Goal: Task Accomplishment & Management: Complete application form

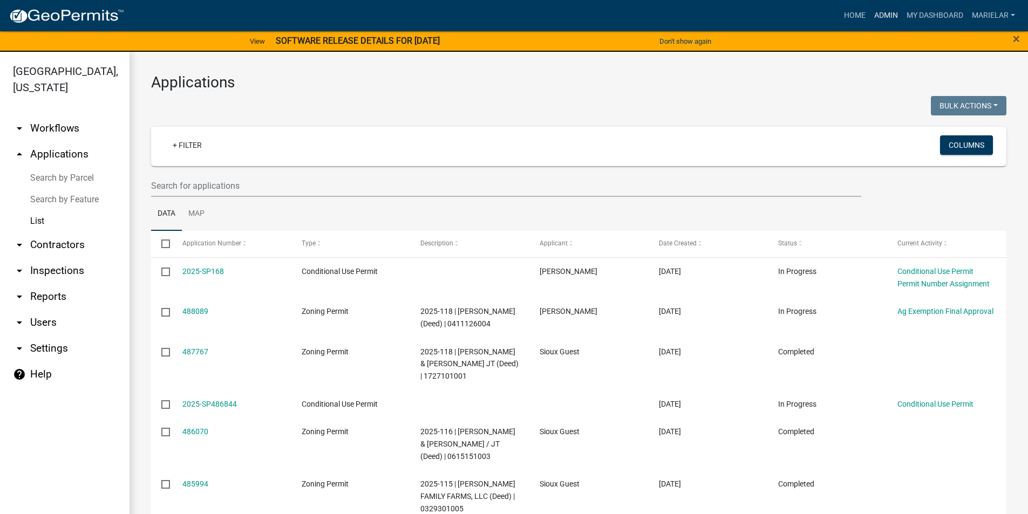
click at [883, 16] on link "Admin" at bounding box center [886, 15] width 32 height 21
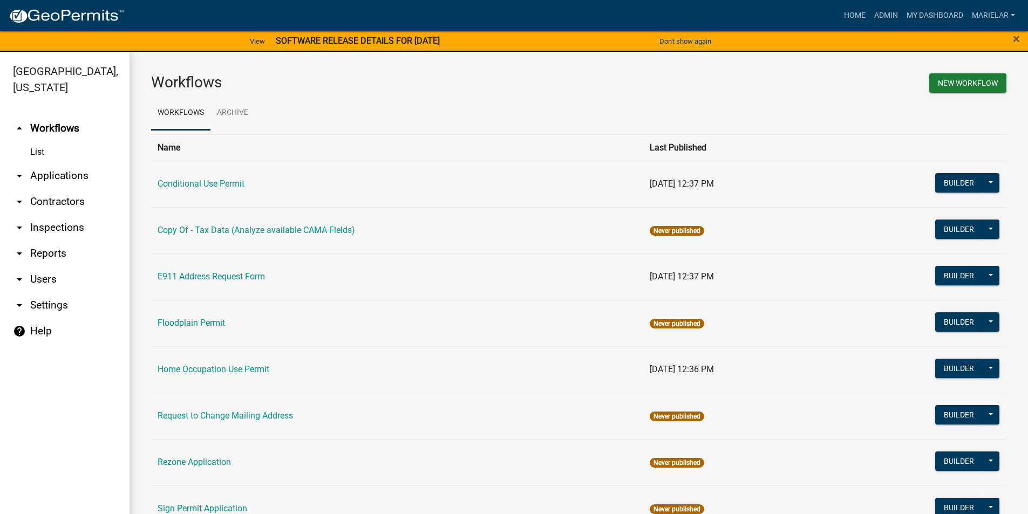
click at [24, 170] on icon "arrow_drop_down" at bounding box center [19, 176] width 13 height 13
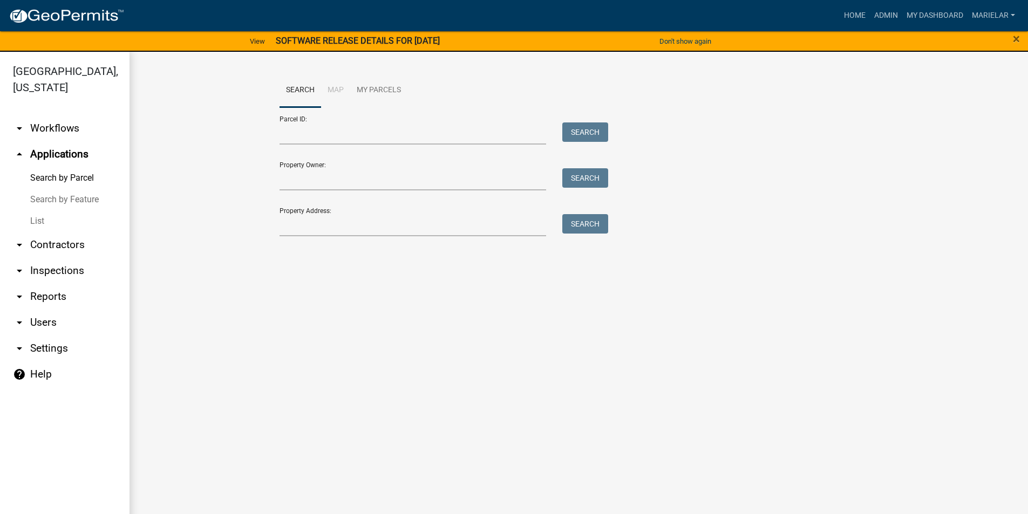
click at [35, 211] on link "List" at bounding box center [65, 222] width 130 height 22
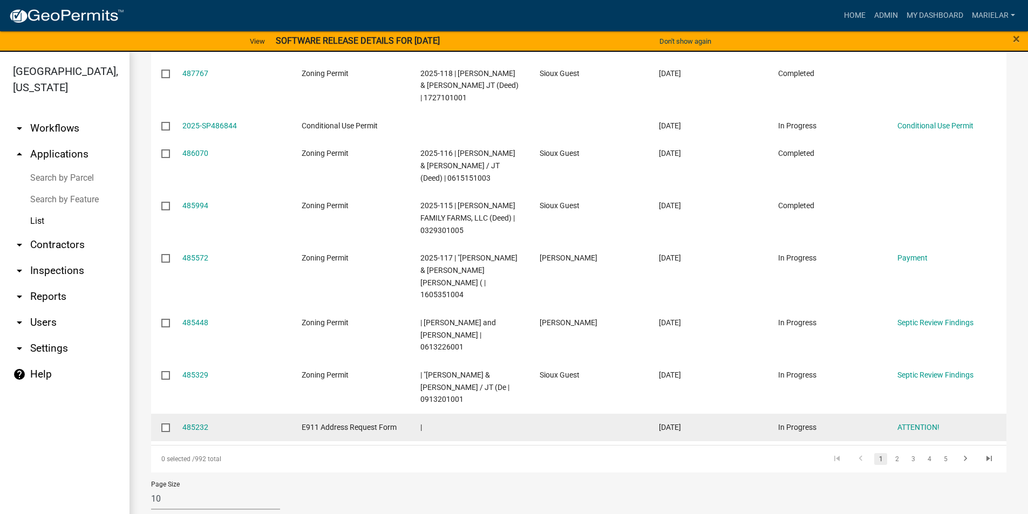
scroll to position [279, 0]
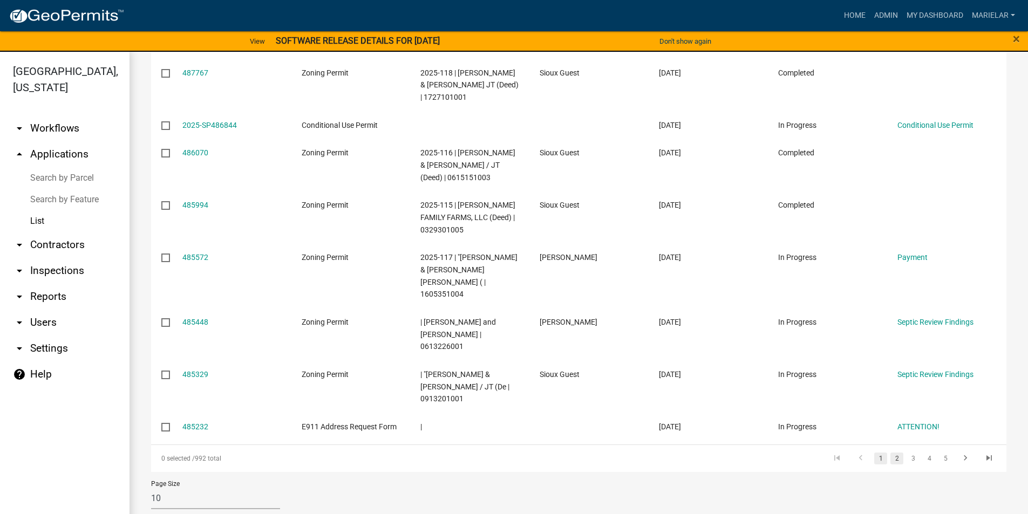
click at [891, 453] on link "2" at bounding box center [897, 459] width 13 height 12
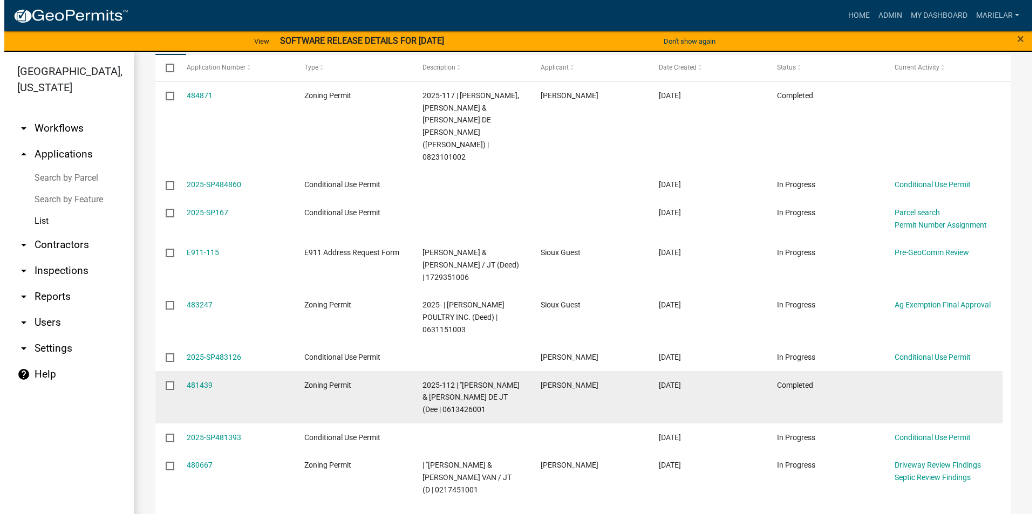
scroll to position [230, 0]
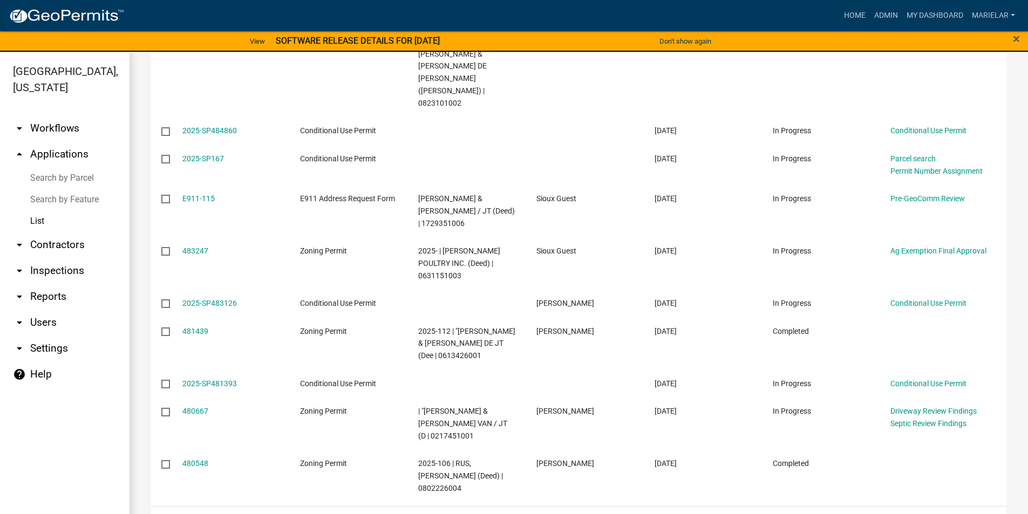
click at [907, 514] on link "3" at bounding box center [913, 520] width 13 height 12
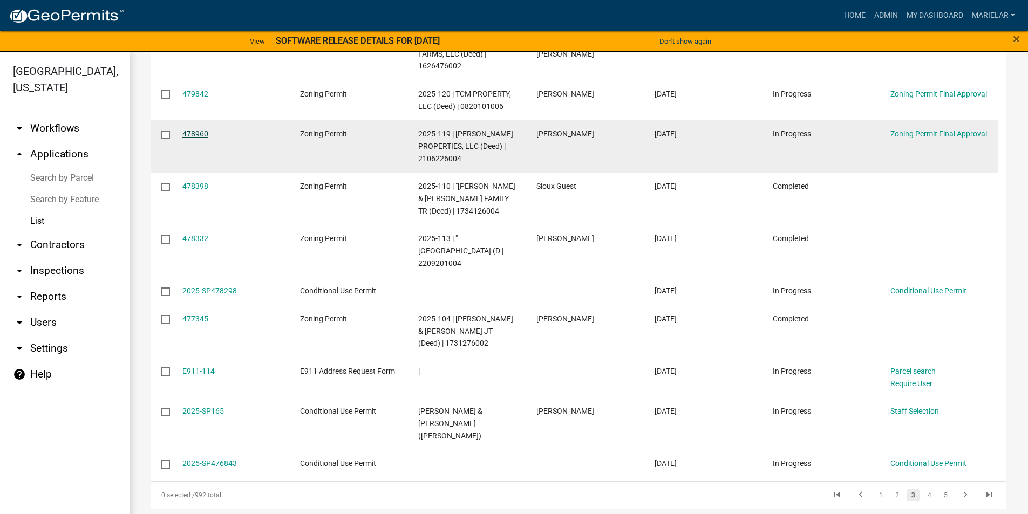
click at [198, 131] on link "478960" at bounding box center [195, 134] width 26 height 9
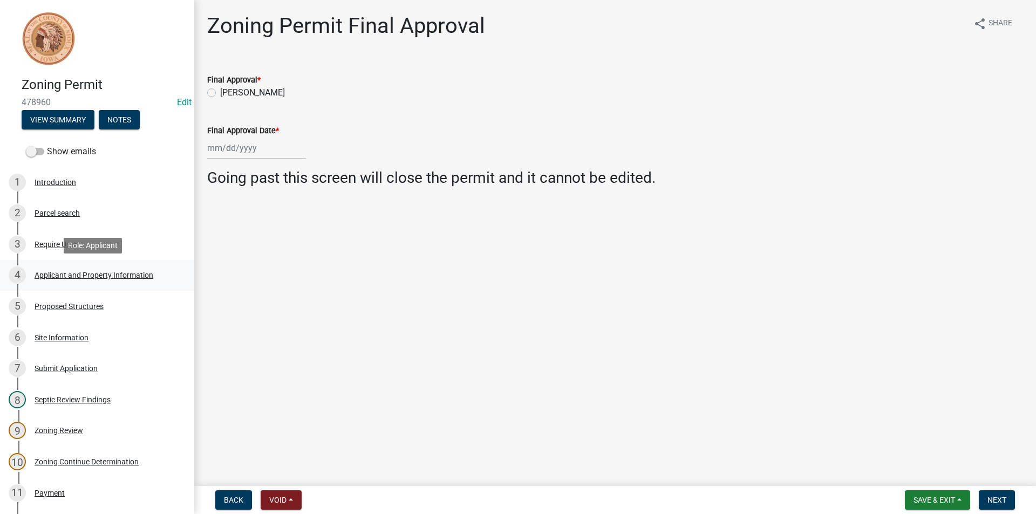
click at [87, 273] on div "Applicant and Property Information" at bounding box center [94, 276] width 119 height 8
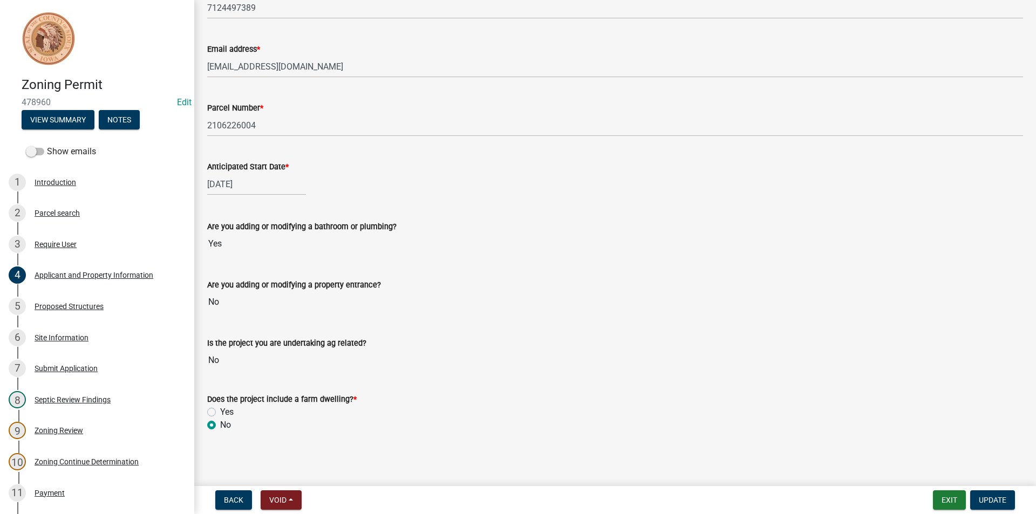
scroll to position [412, 0]
click at [84, 303] on div "Proposed Structures" at bounding box center [69, 307] width 69 height 8
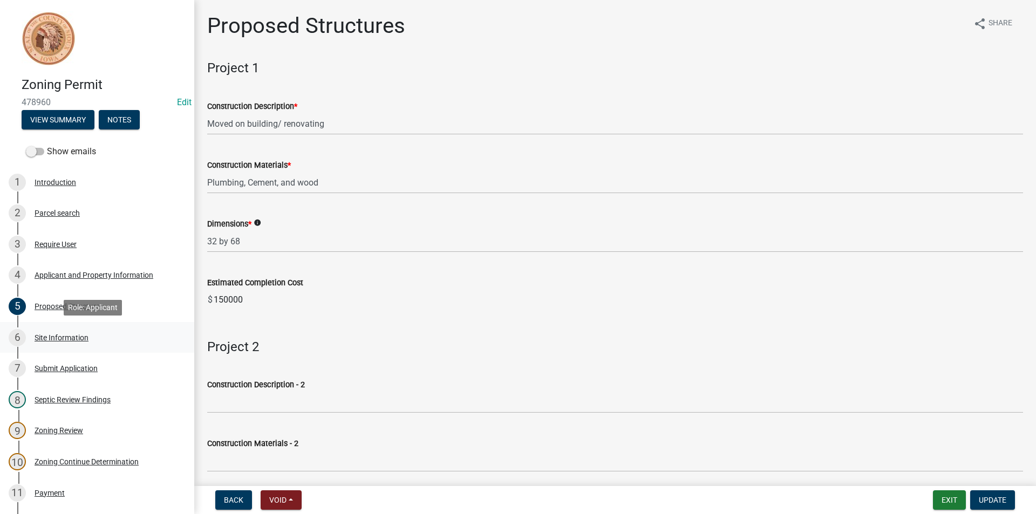
click at [68, 342] on div "Site Information" at bounding box center [62, 338] width 54 height 8
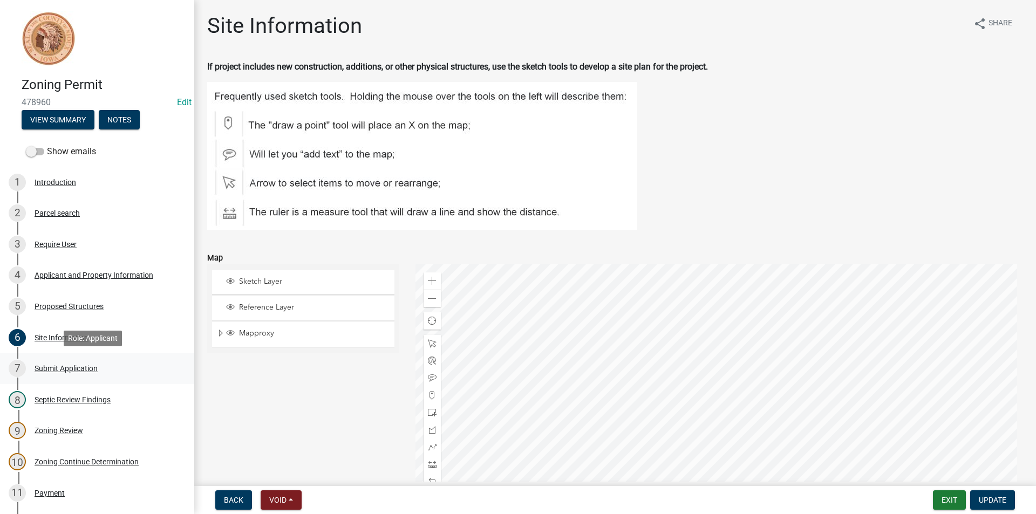
click at [83, 359] on link "7 Submit Application" at bounding box center [97, 368] width 194 height 31
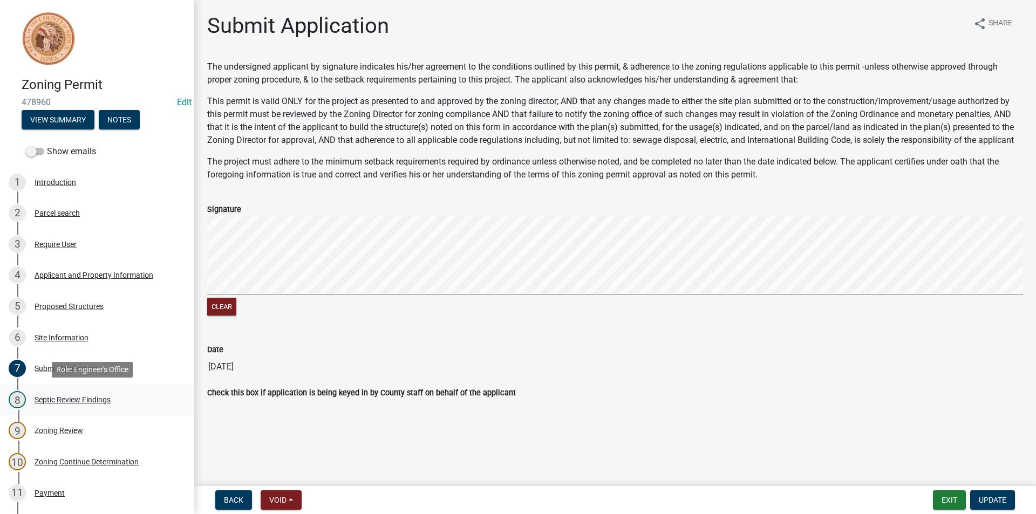
click at [90, 393] on div "8 Septic Review Findings" at bounding box center [93, 399] width 168 height 17
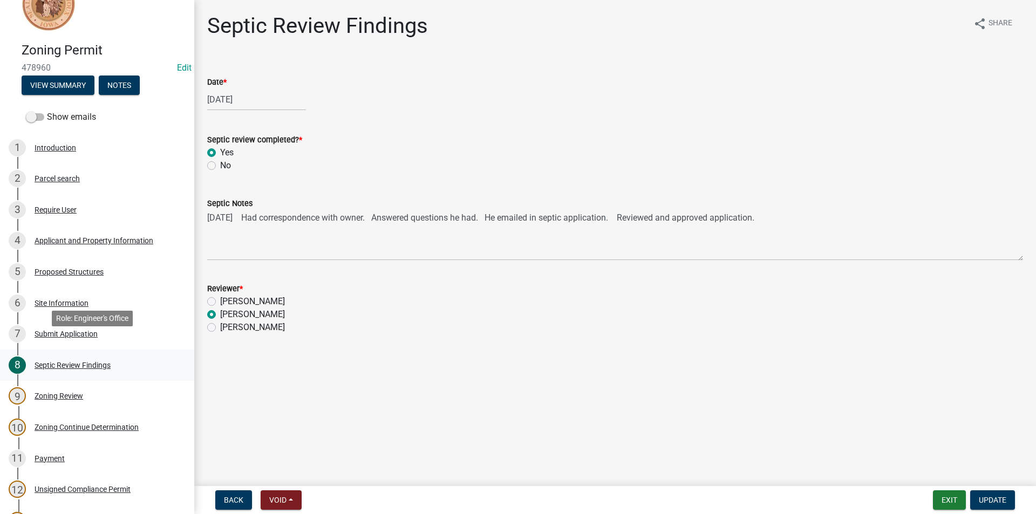
scroll to position [54, 0]
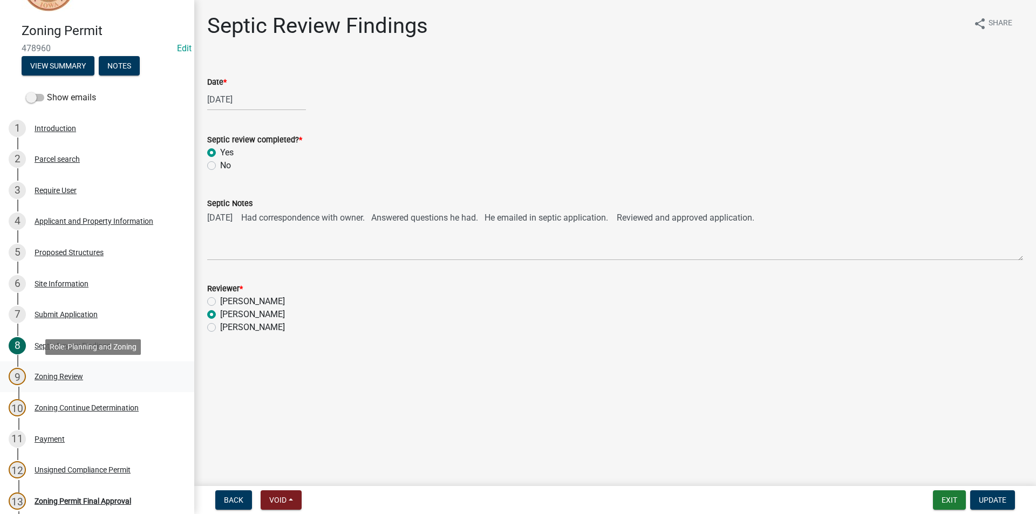
click at [65, 374] on div "Zoning Review" at bounding box center [59, 377] width 49 height 8
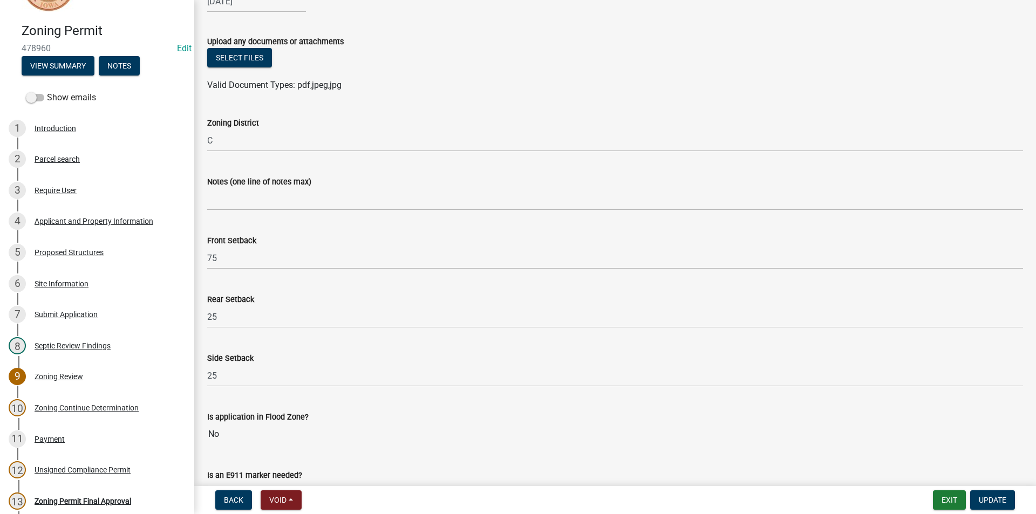
scroll to position [162, 0]
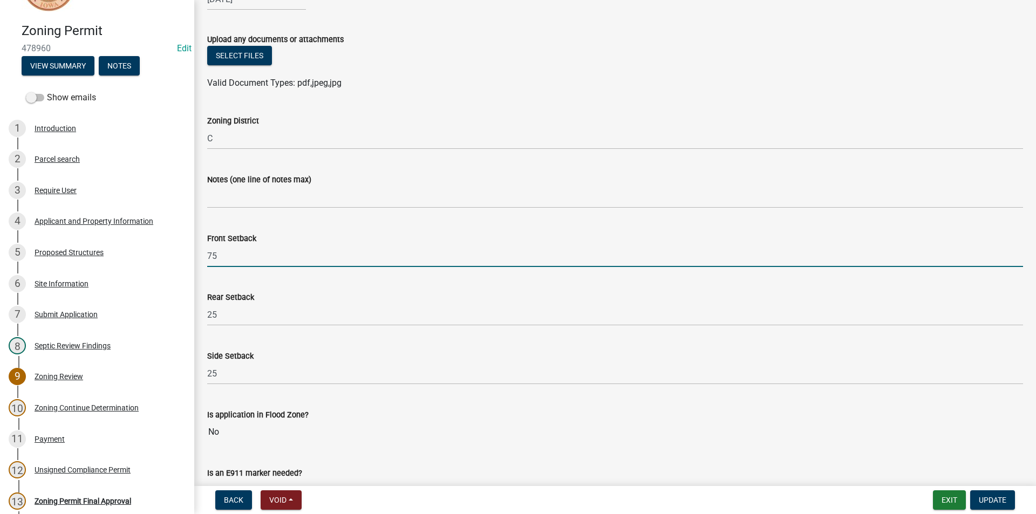
click at [263, 248] on input "75" at bounding box center [615, 256] width 816 height 22
type input "7"
type input "50"
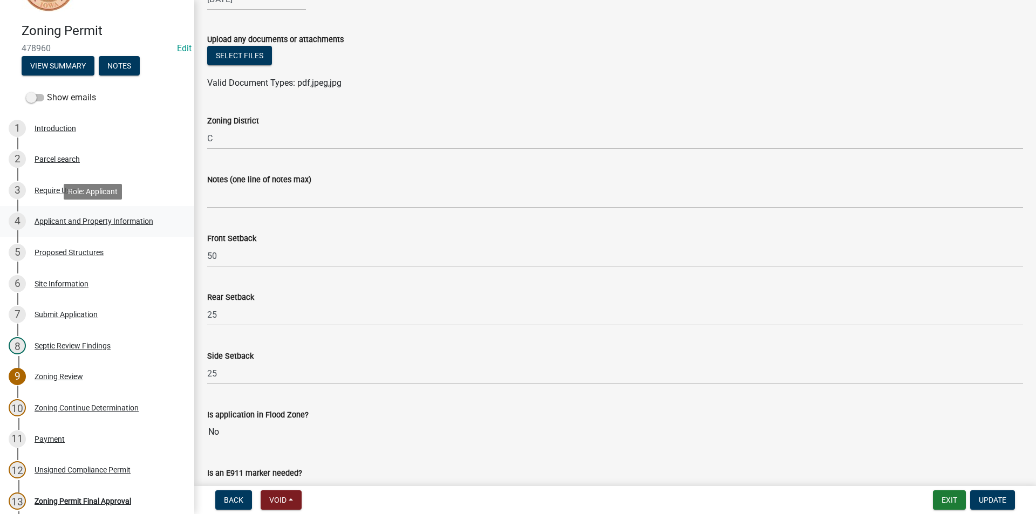
click at [92, 227] on div "4 Applicant and Property Information" at bounding box center [93, 221] width 168 height 17
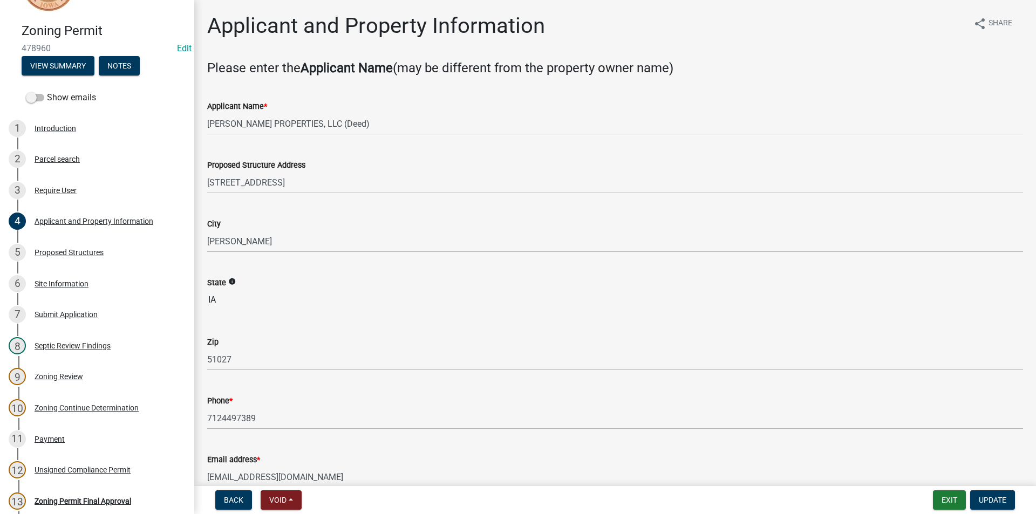
scroll to position [216, 0]
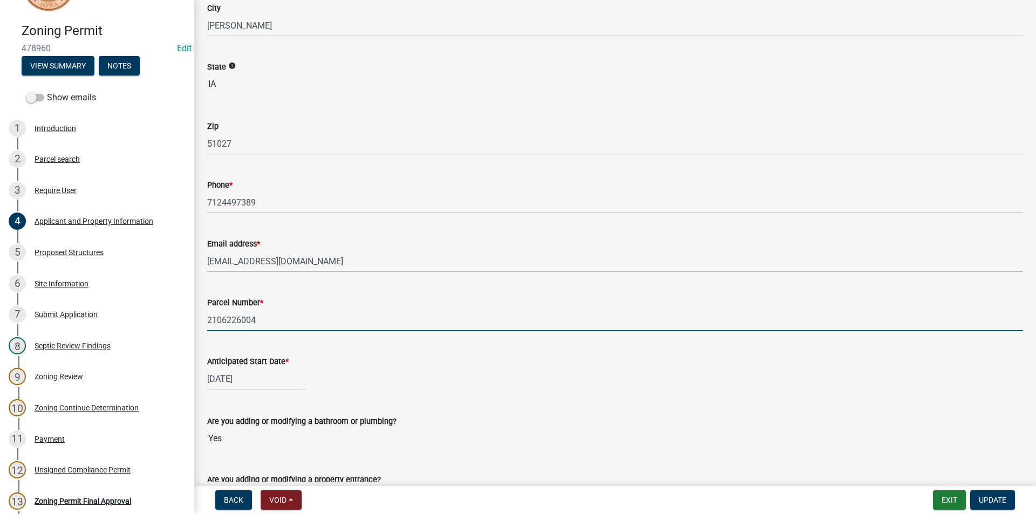
click at [239, 314] on input "2106226004" at bounding box center [615, 320] width 816 height 22
drag, startPoint x: 239, startPoint y: 314, endPoint x: 241, endPoint y: 323, distance: 9.4
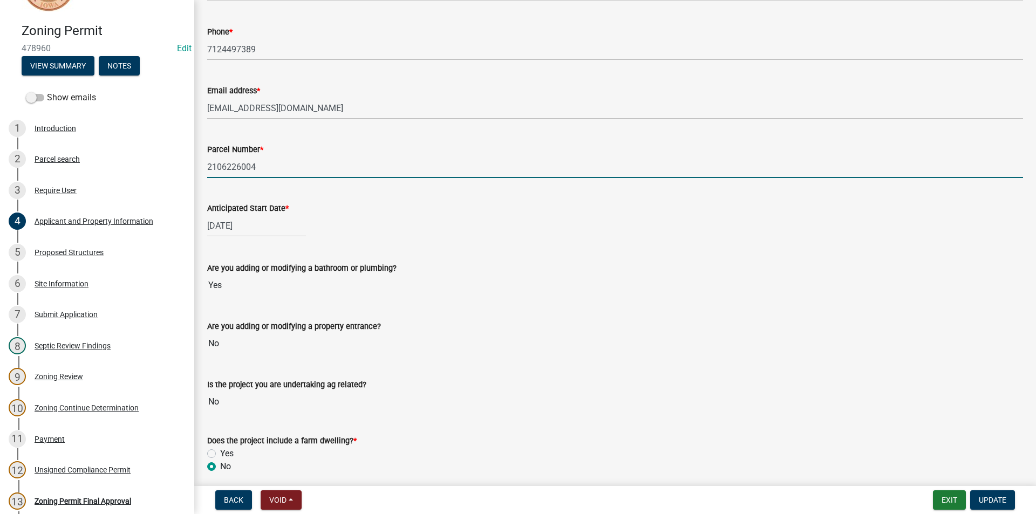
scroll to position [412, 0]
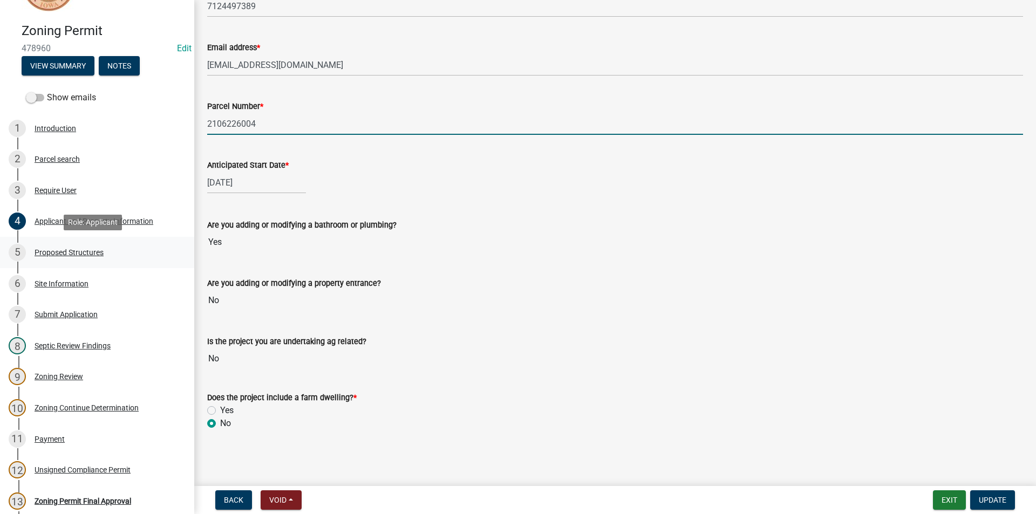
click at [119, 263] on link "5 Proposed Structures" at bounding box center [97, 252] width 194 height 31
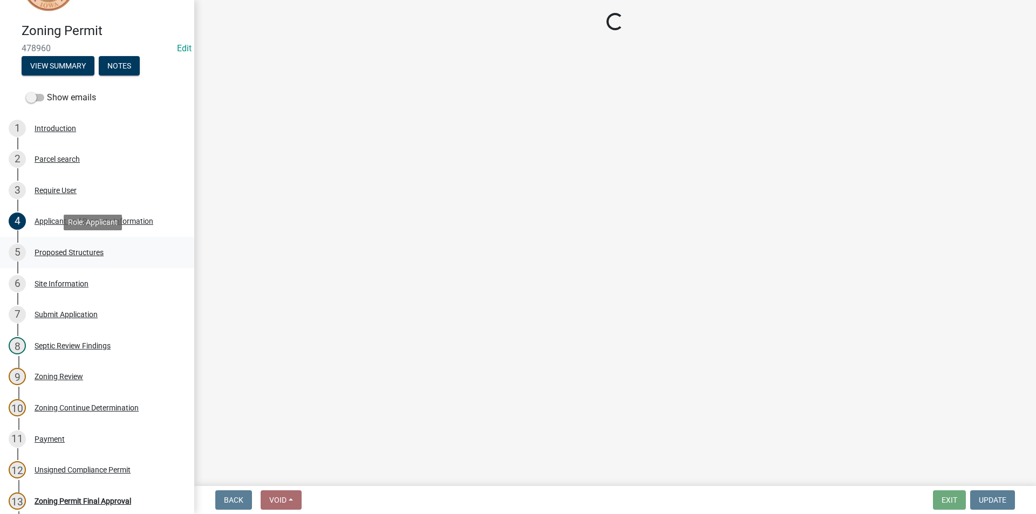
scroll to position [0, 0]
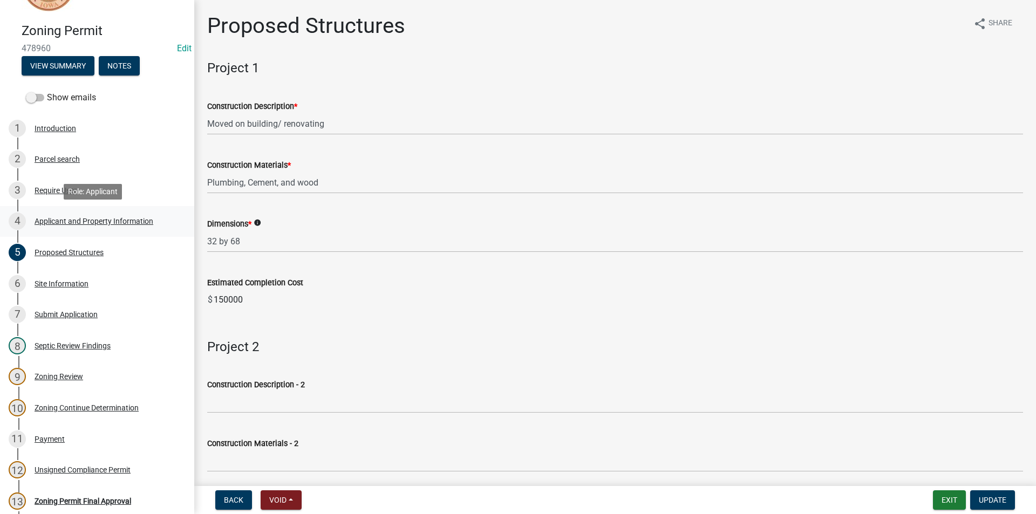
click at [94, 216] on div "4 Applicant and Property Information" at bounding box center [93, 221] width 168 height 17
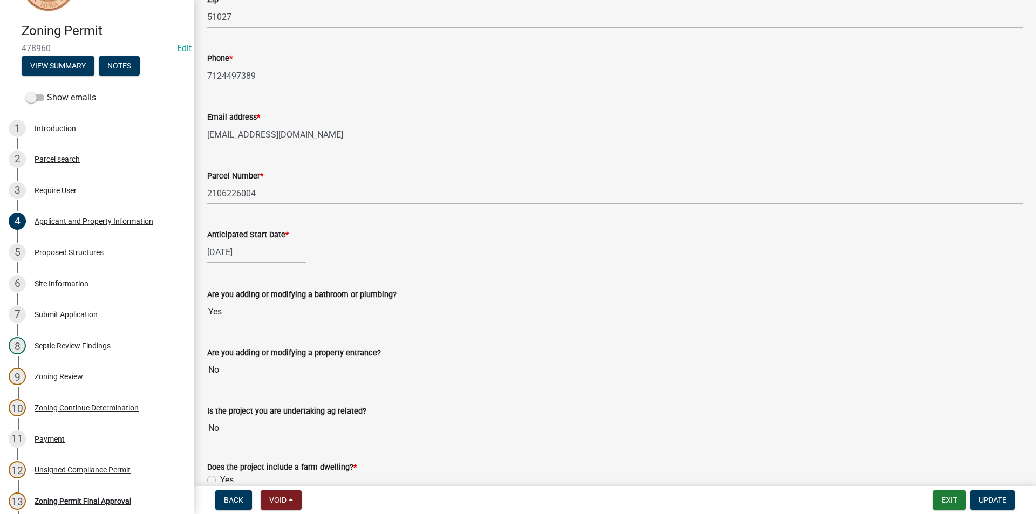
scroll to position [412, 0]
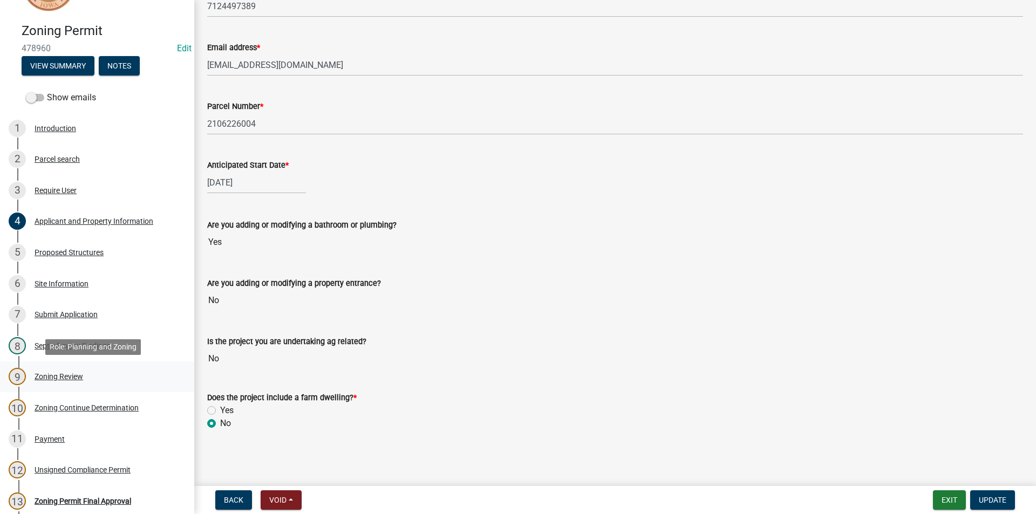
click at [78, 384] on div "9 Zoning Review" at bounding box center [93, 376] width 168 height 17
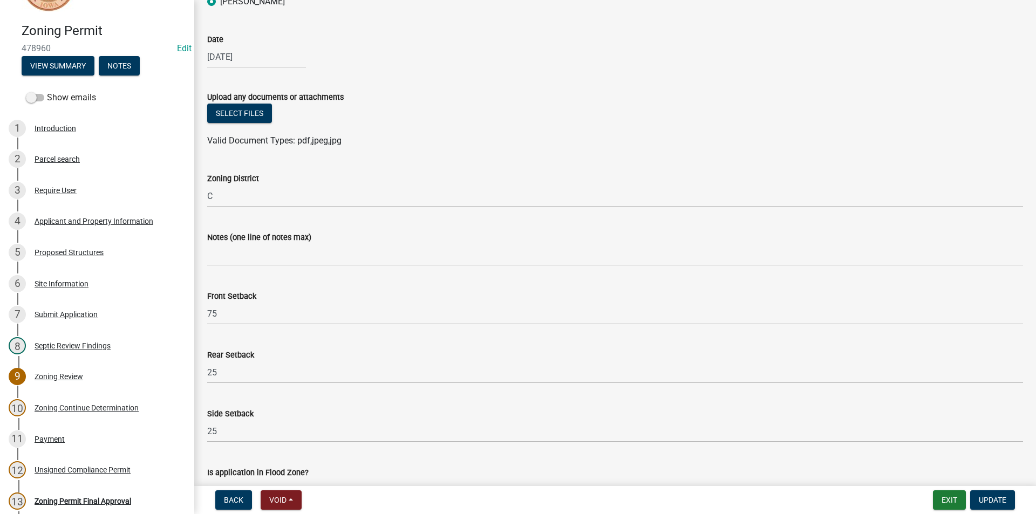
scroll to position [216, 0]
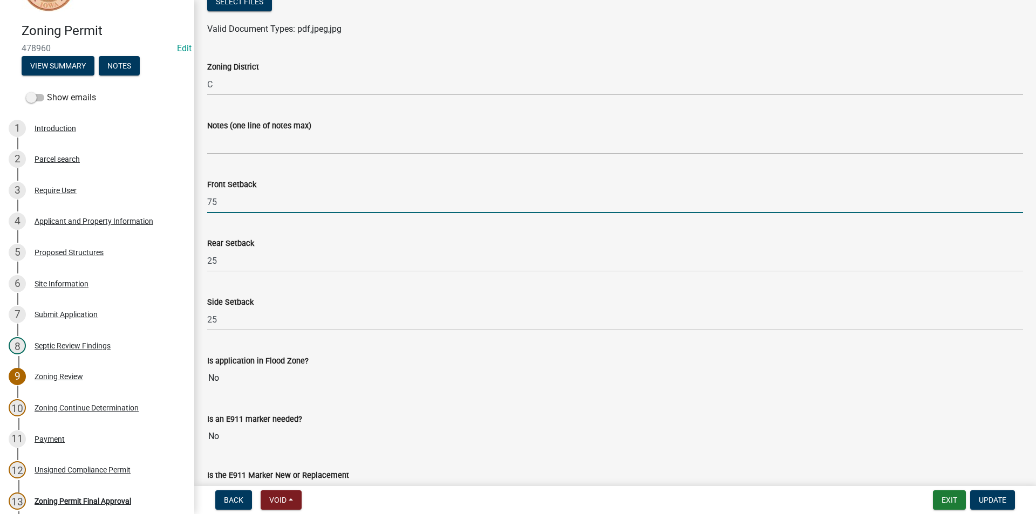
click at [268, 205] on input "75" at bounding box center [615, 202] width 816 height 22
type input "7"
type input "50"
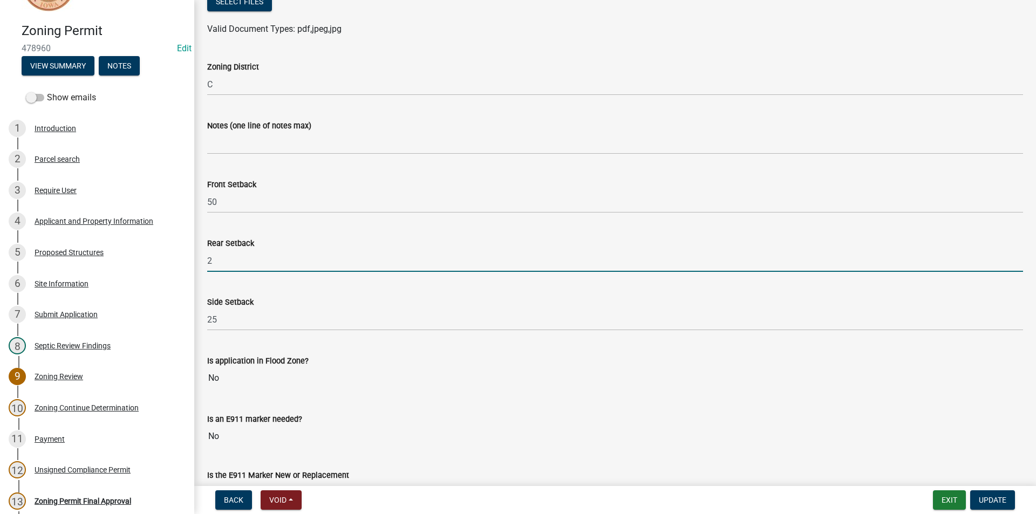
type input "25"
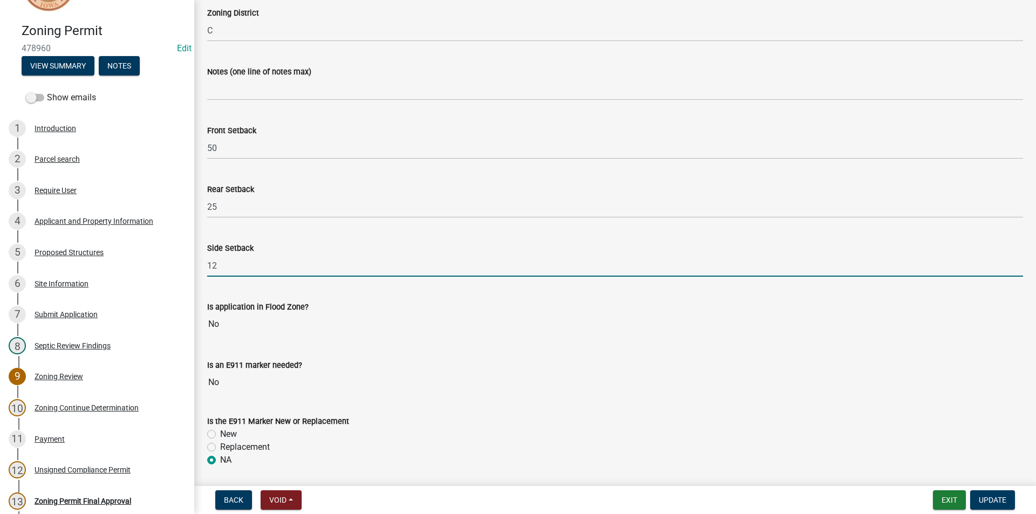
scroll to position [423, 0]
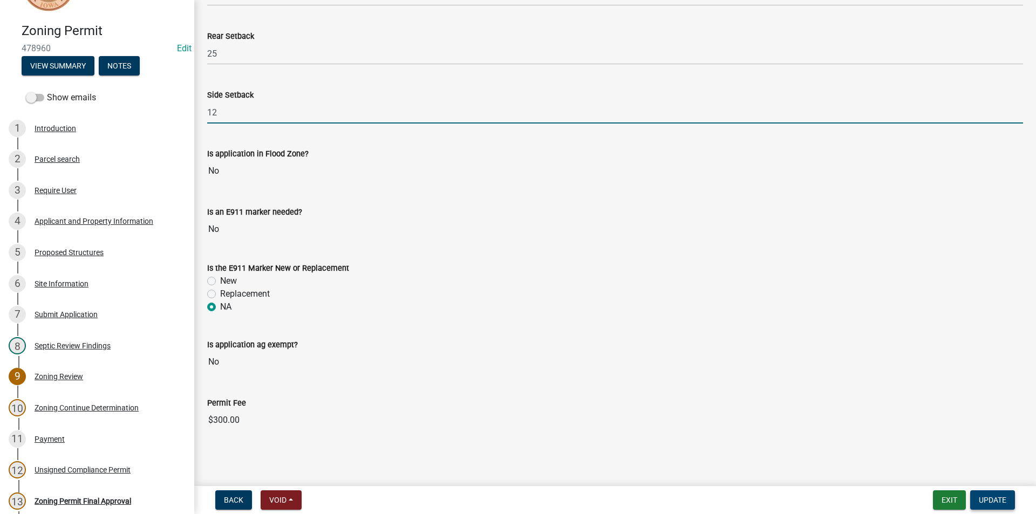
type input "12"
click at [982, 502] on span "Update" at bounding box center [993, 500] width 28 height 9
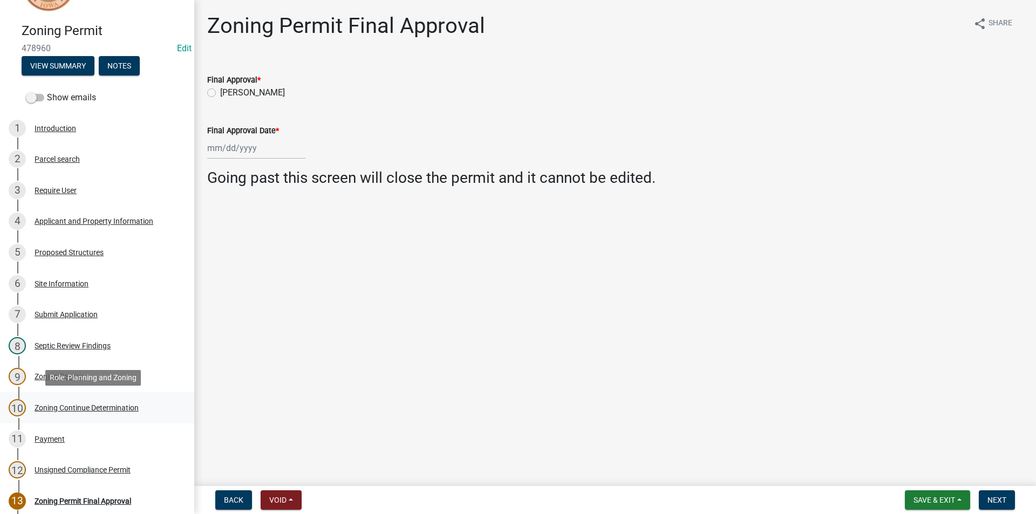
click at [113, 408] on div "Zoning Continue Determination" at bounding box center [87, 408] width 104 height 8
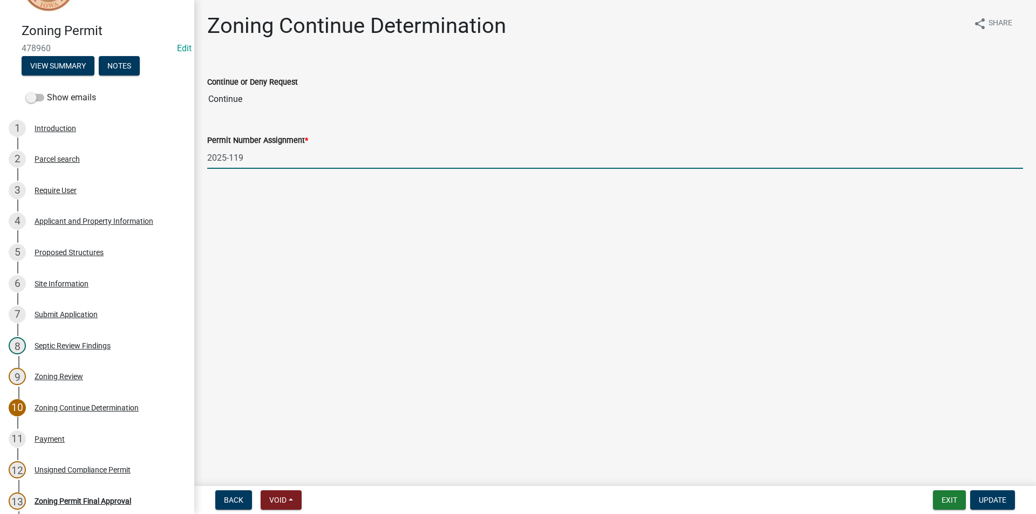
click at [272, 152] on input "2025-119" at bounding box center [615, 158] width 816 height 22
type input "2025-098"
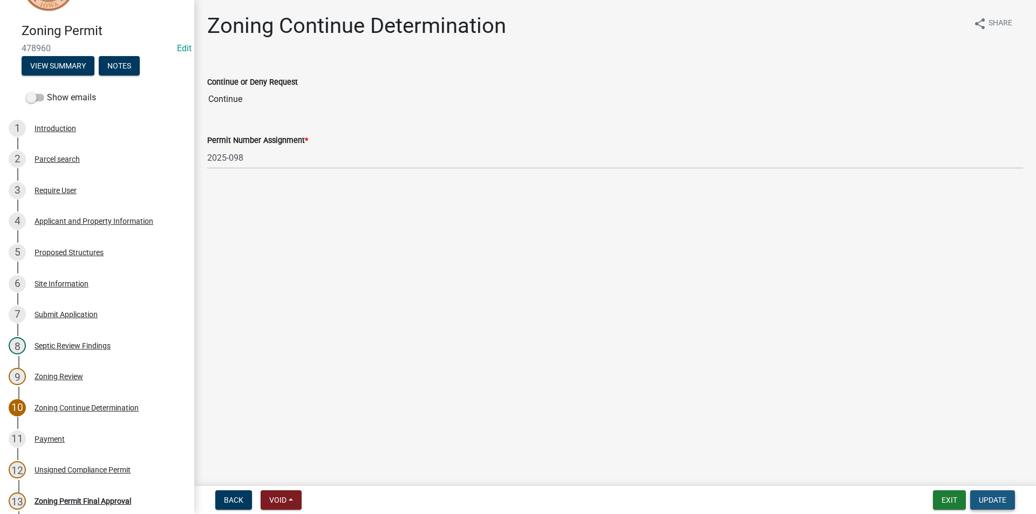
click at [992, 499] on span "Update" at bounding box center [993, 500] width 28 height 9
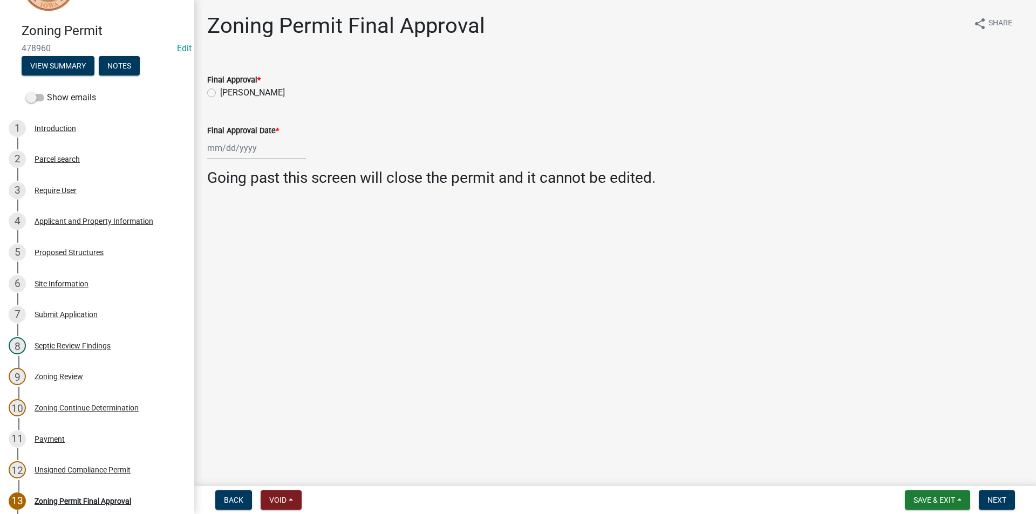
click at [220, 93] on label "[PERSON_NAME]" at bounding box center [252, 92] width 65 height 13
click at [220, 93] on input "[PERSON_NAME]" at bounding box center [223, 89] width 7 height 7
radio input "true"
drag, startPoint x: 214, startPoint y: 93, endPoint x: 204, endPoint y: 162, distance: 69.2
click at [204, 162] on div "Zoning Permit Final Approval share Share Final Approval * [PERSON_NAME] Final A…" at bounding box center [615, 109] width 832 height 193
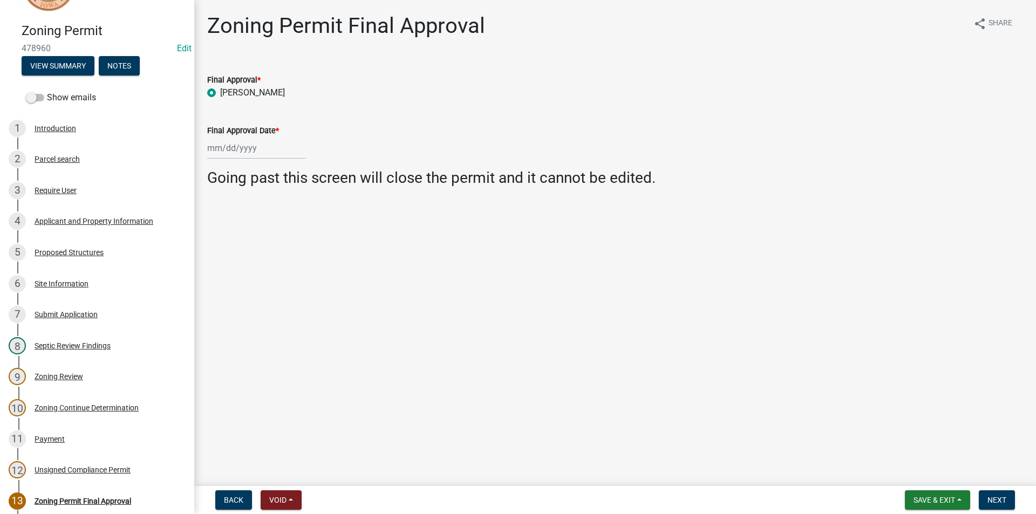
click at [221, 149] on div at bounding box center [256, 148] width 99 height 22
select select "10"
select select "2025"
click at [235, 219] on div "7" at bounding box center [235, 222] width 17 height 17
type input "[DATE]"
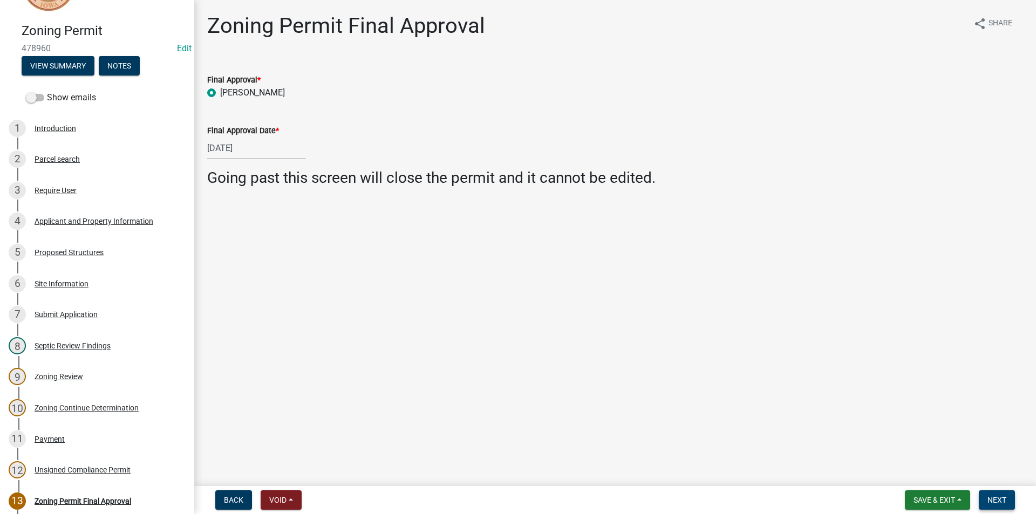
click at [991, 499] on span "Next" at bounding box center [997, 500] width 19 height 9
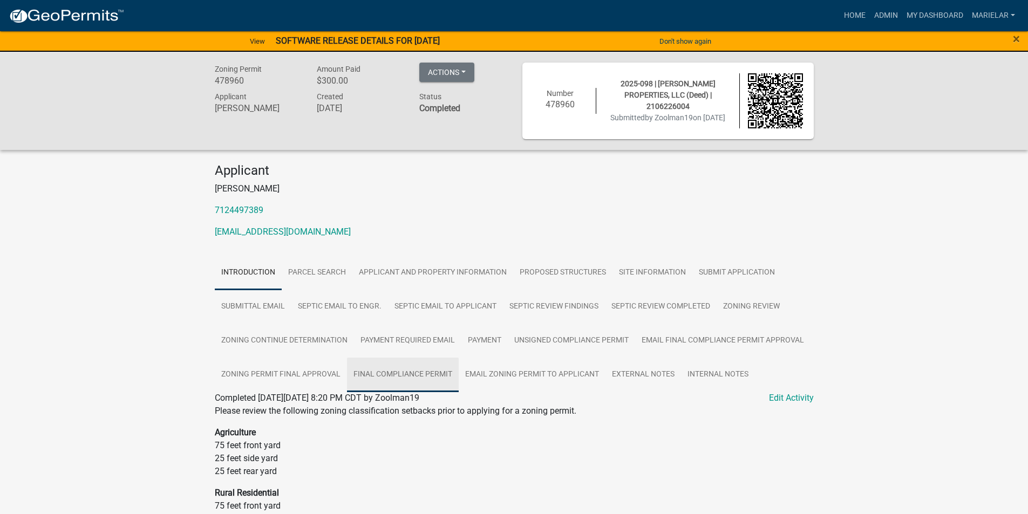
click at [425, 375] on link "Final Compliance Permit" at bounding box center [403, 375] width 112 height 35
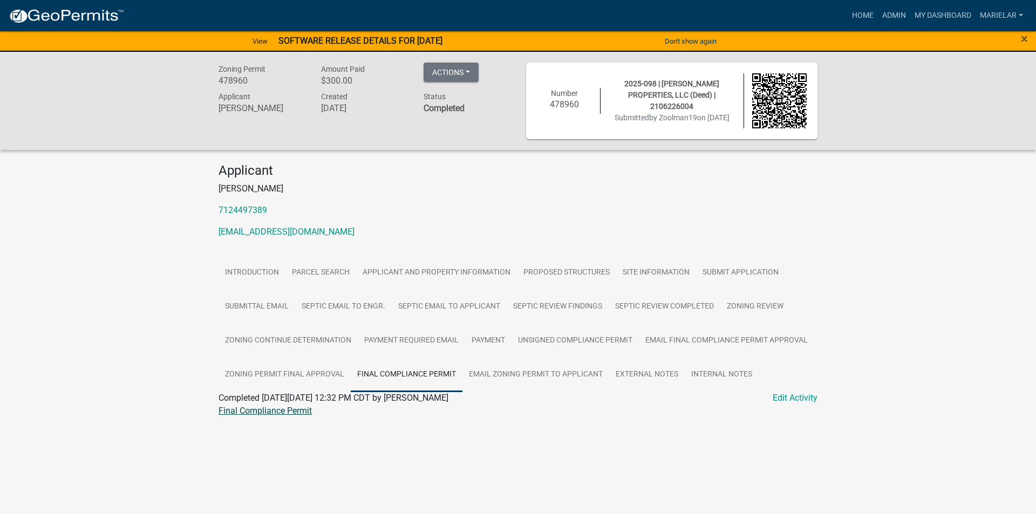
click at [299, 408] on link "Final Compliance Permit" at bounding box center [265, 411] width 93 height 10
